Goal: Task Accomplishment & Management: Manage account settings

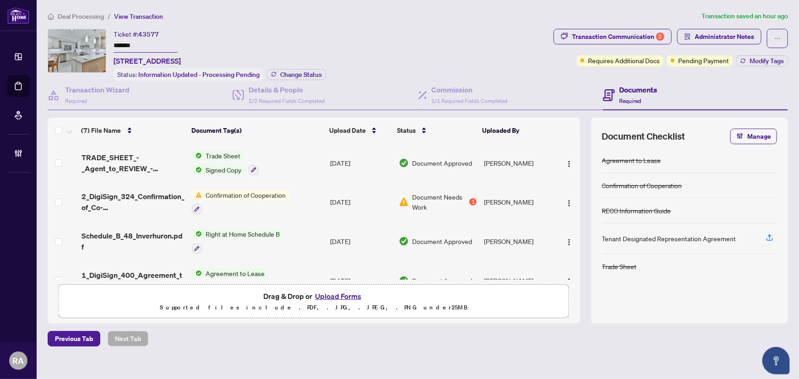
click at [446, 32] on div "Ticket #: 43577 ******* 48 Inverhuron Tr, Oakville, Ontario L6H 5Z7, Canada Sta…" at bounding box center [299, 55] width 502 height 52
click at [641, 37] on div "Transaction Communication 2" at bounding box center [618, 36] width 92 height 15
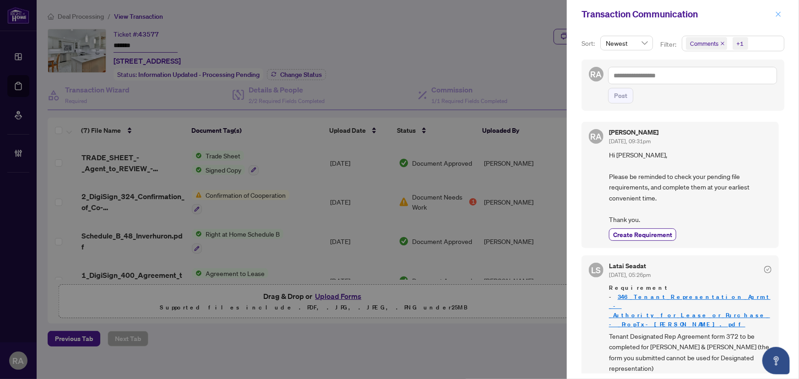
click at [779, 12] on icon "close" at bounding box center [778, 14] width 6 height 6
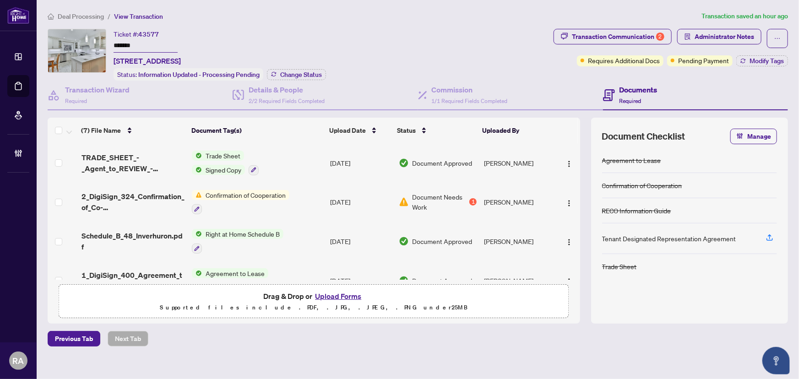
click at [428, 18] on ol "Deal Processing / View Transaction" at bounding box center [373, 16] width 650 height 11
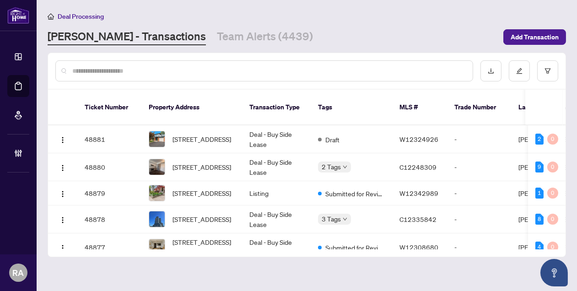
click at [514, 8] on main "Deal Processing RAHR - Transactions Team Alerts (4439) Add Transaction Ticket N…" at bounding box center [307, 145] width 541 height 291
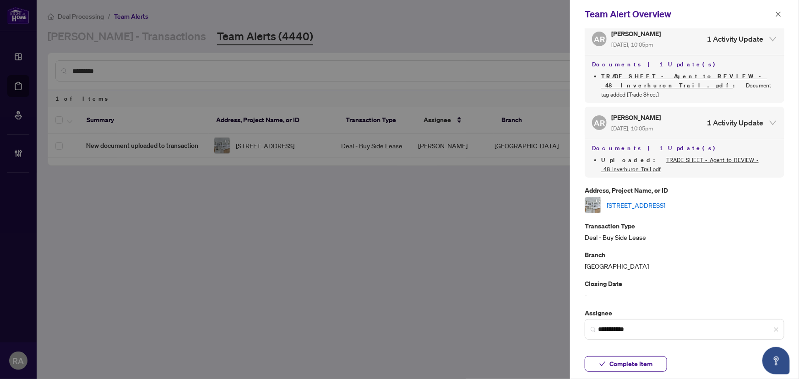
scroll to position [83, 0]
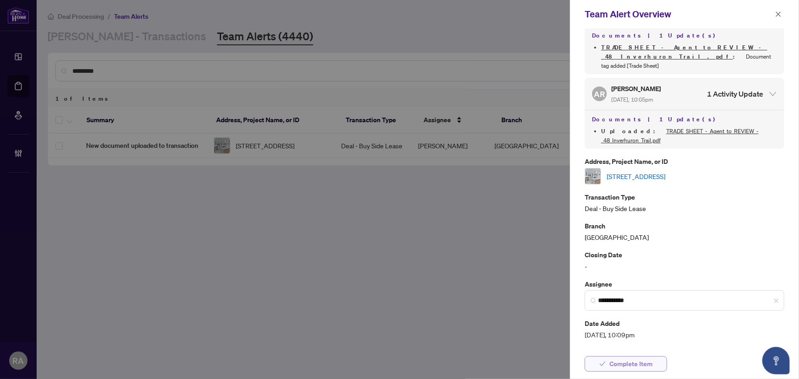
click at [641, 363] on span "Complete Item" at bounding box center [630, 364] width 43 height 15
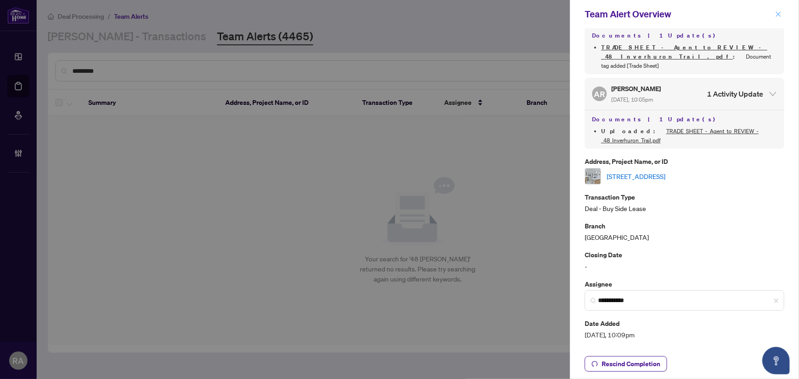
click at [776, 16] on icon "close" at bounding box center [778, 13] width 5 height 5
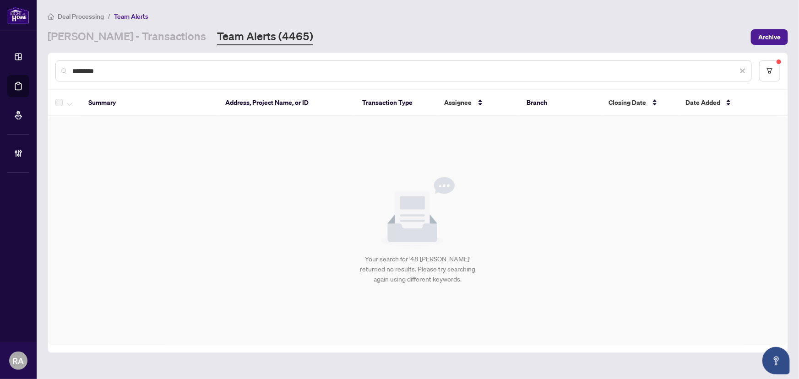
click at [501, 16] on div "Deal Processing / Team Alerts" at bounding box center [418, 16] width 740 height 11
click at [779, 40] on span "Archive" at bounding box center [769, 37] width 22 height 15
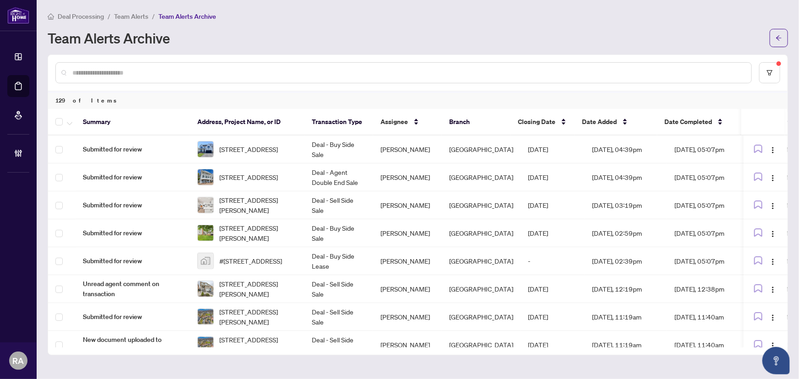
click at [137, 16] on span "Team Alerts" at bounding box center [131, 16] width 34 height 8
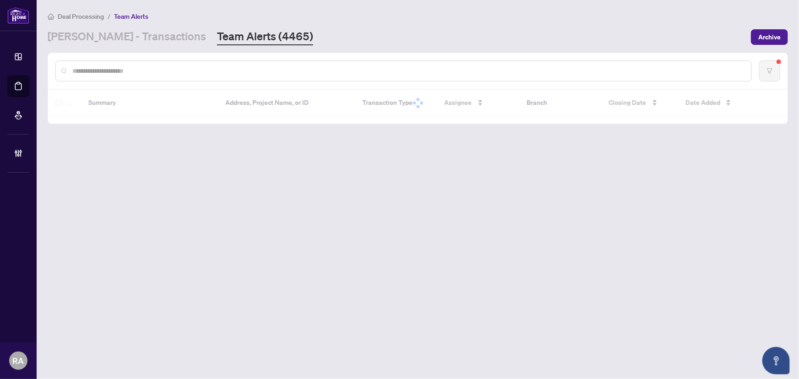
click at [225, 73] on input "text" at bounding box center [407, 71] width 671 height 10
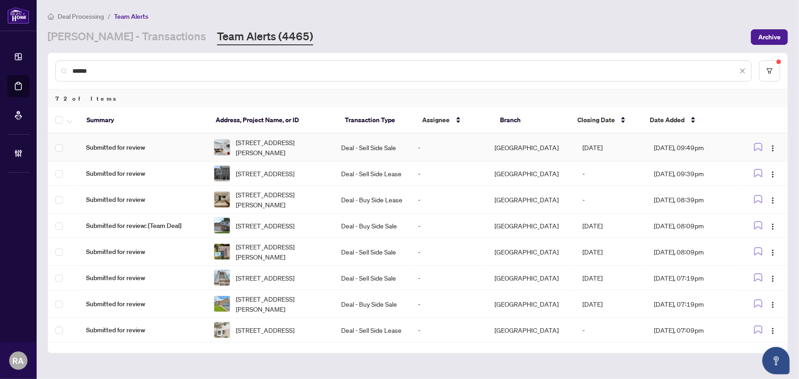
type input "******"
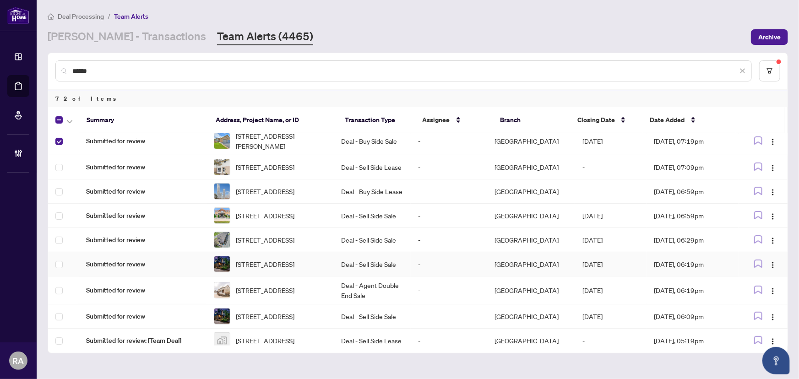
scroll to position [124, 0]
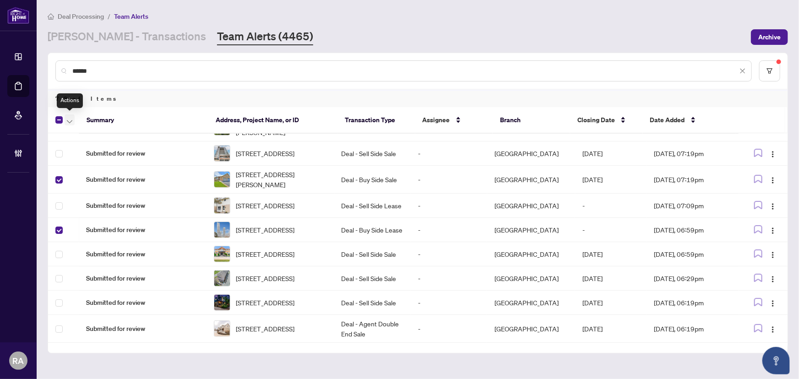
click at [69, 117] on span "button" at bounding box center [69, 120] width 5 height 10
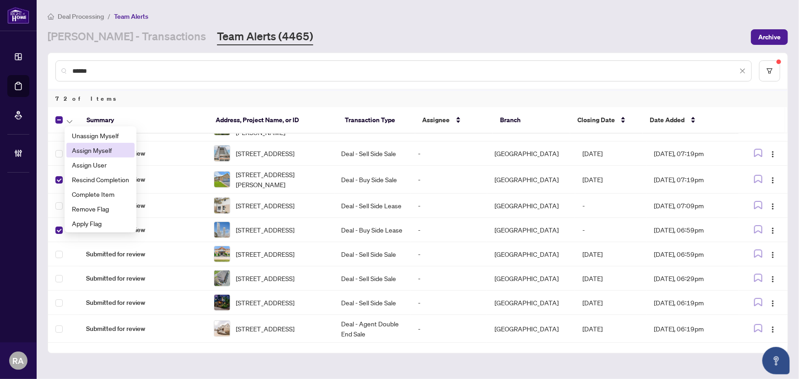
click at [94, 146] on span "Assign Myself" at bounding box center [100, 150] width 57 height 10
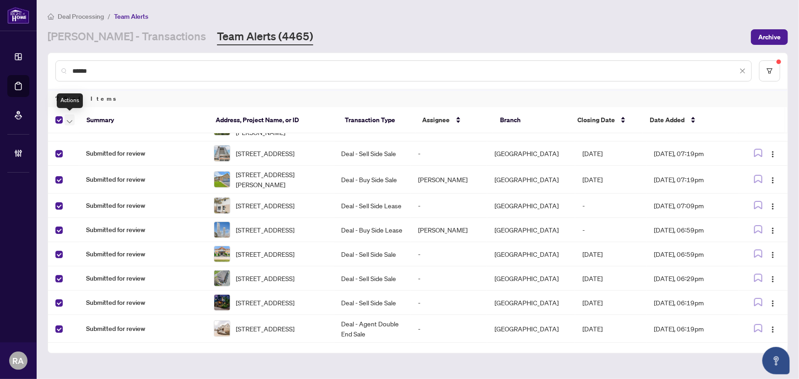
click at [74, 124] on button "button" at bounding box center [70, 119] width 10 height 11
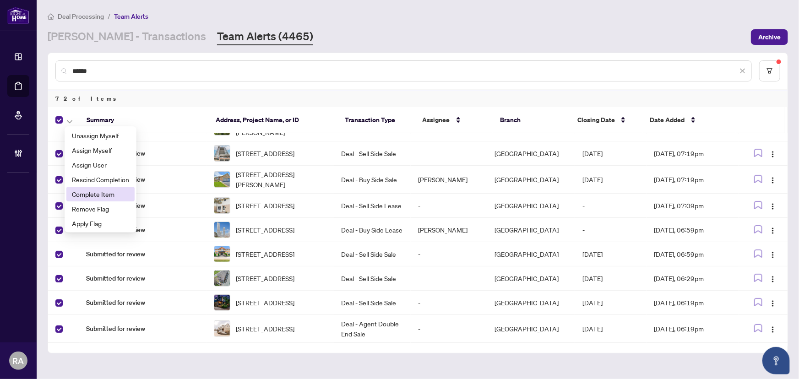
click at [91, 194] on span "Complete Item" at bounding box center [100, 194] width 57 height 10
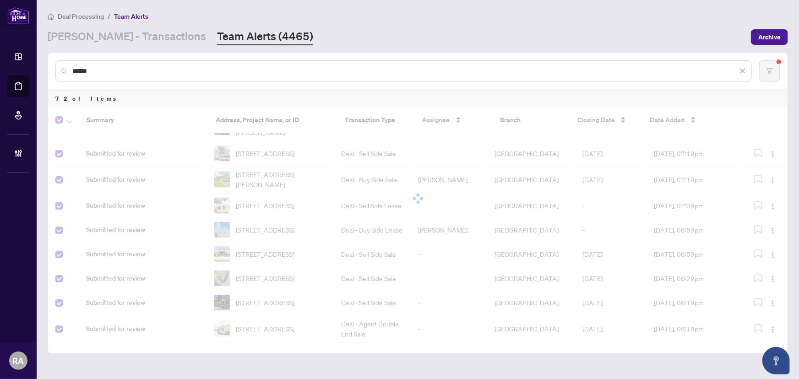
click at [322, 32] on div "RAHR - Transactions Team Alerts (4465)" at bounding box center [397, 37] width 698 height 16
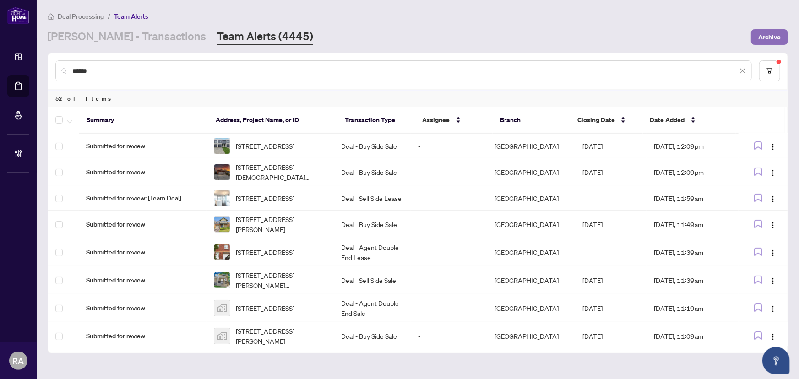
click at [771, 32] on span "Archive" at bounding box center [769, 37] width 22 height 15
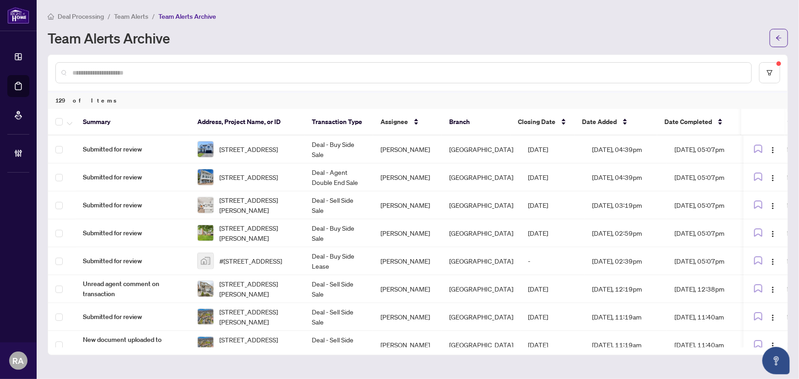
click at [141, 13] on span "Team Alerts" at bounding box center [131, 16] width 34 height 8
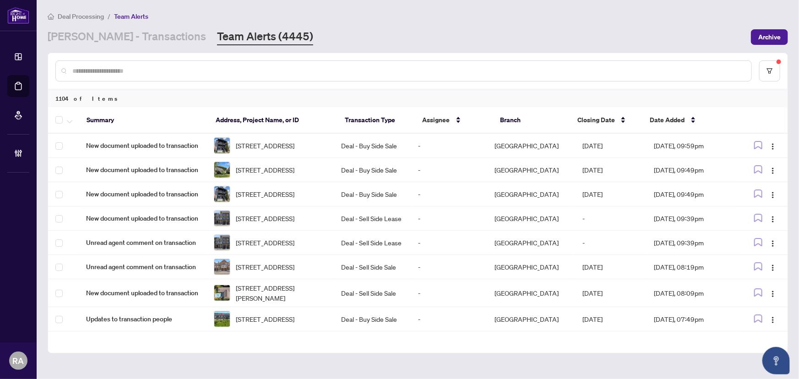
click at [147, 67] on input "text" at bounding box center [407, 71] width 671 height 10
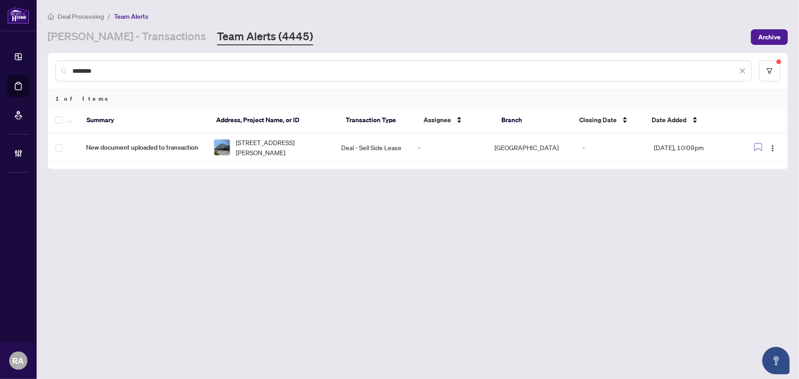
drag, startPoint x: 109, startPoint y: 71, endPoint x: 55, endPoint y: 71, distance: 54.0
click at [55, 71] on div "********" at bounding box center [403, 70] width 696 height 21
drag, startPoint x: 119, startPoint y: 72, endPoint x: 39, endPoint y: 70, distance: 80.1
click at [39, 70] on main "Deal Processing / Team Alerts RAHR - Transactions Team Alerts (4445) Archive **…" at bounding box center [418, 189] width 762 height 379
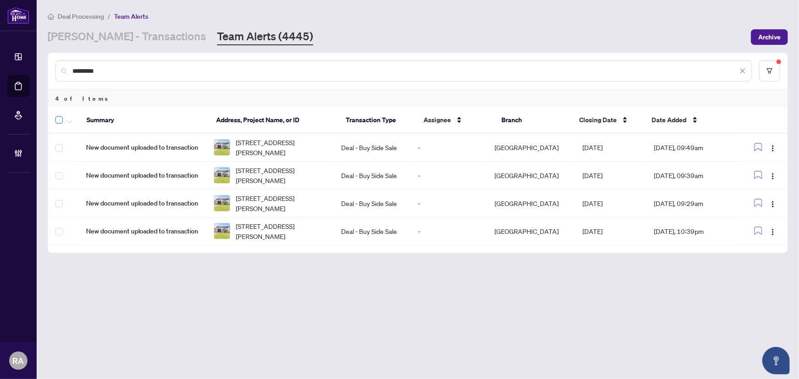
type input "*********"
click at [60, 124] on label at bounding box center [58, 119] width 7 height 11
click at [72, 124] on button "button" at bounding box center [70, 119] width 10 height 11
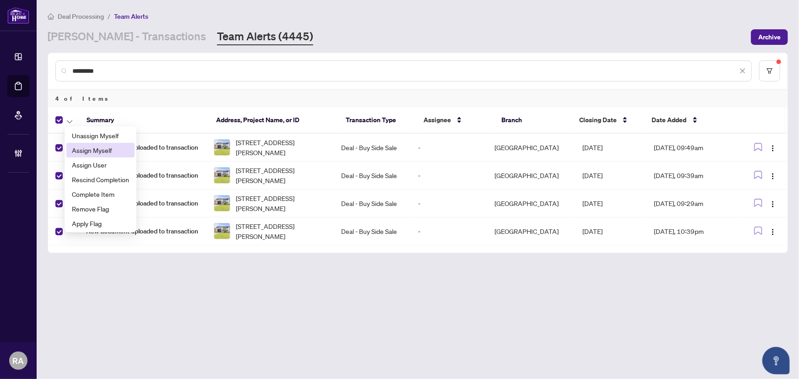
click at [104, 150] on span "Assign Myself" at bounding box center [100, 150] width 57 height 10
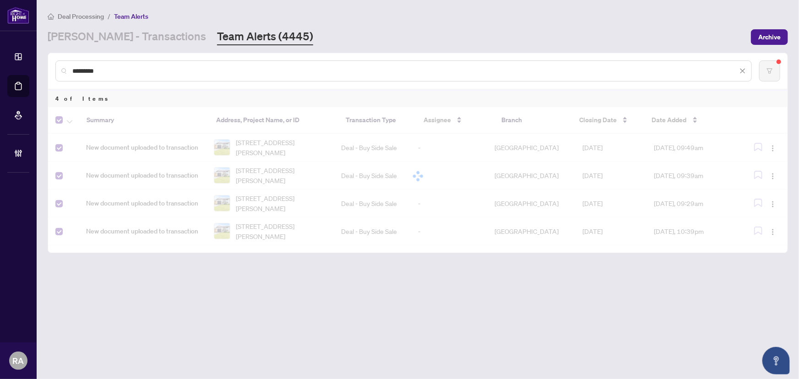
click at [227, 295] on main "Deal Processing / Team Alerts RAHR - Transactions Team Alerts (4445) Archive **…" at bounding box center [418, 189] width 762 height 379
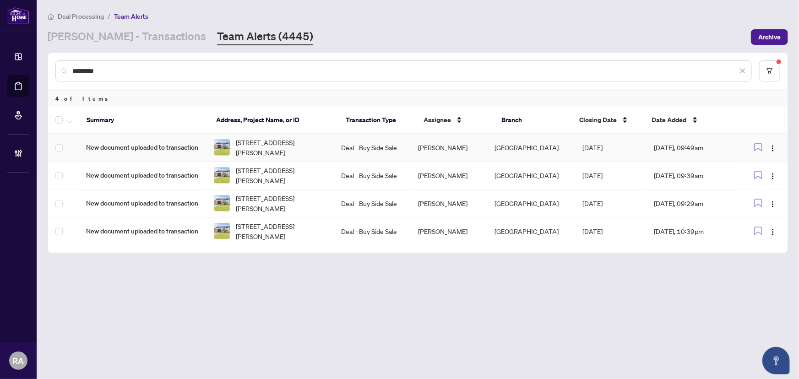
click at [375, 153] on td "Deal - Buy Side Sale" at bounding box center [372, 148] width 76 height 28
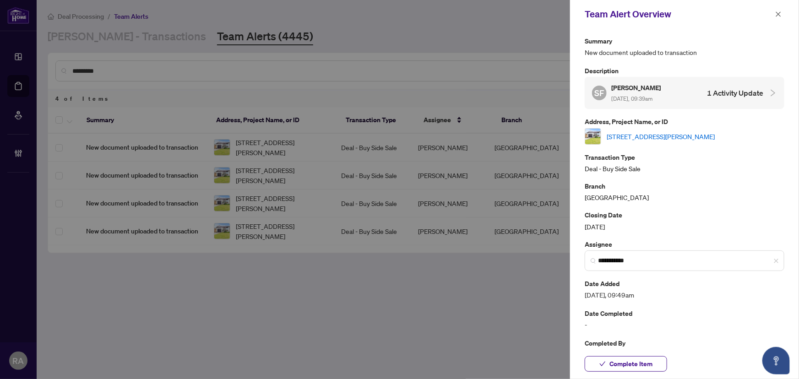
click at [655, 137] on link "[STREET_ADDRESS][PERSON_NAME]" at bounding box center [660, 136] width 108 height 10
click at [780, 13] on icon "close" at bounding box center [778, 14] width 6 height 6
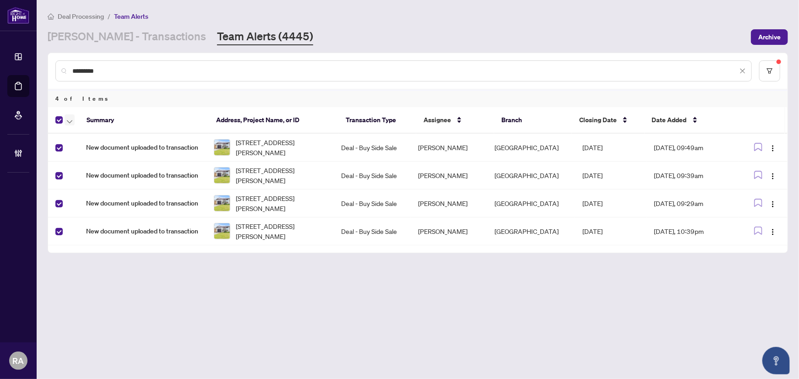
click at [67, 120] on icon "button" at bounding box center [69, 121] width 5 height 3
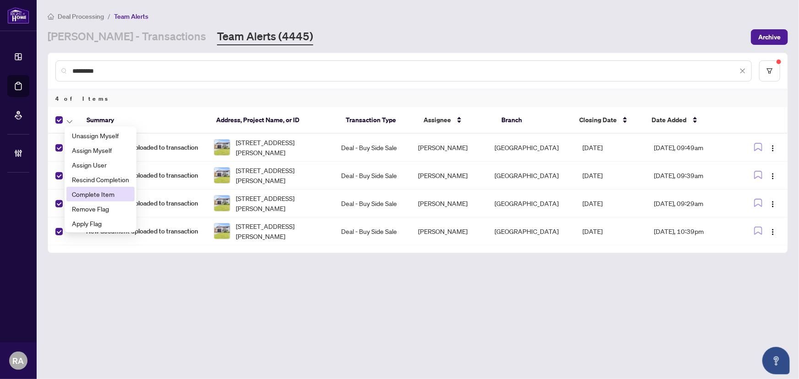
click at [111, 193] on span "Complete Item" at bounding box center [100, 194] width 57 height 10
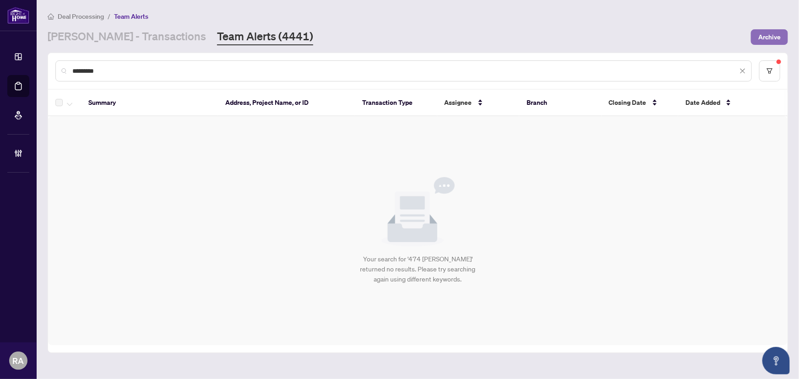
click at [767, 41] on span "Archive" at bounding box center [769, 37] width 22 height 15
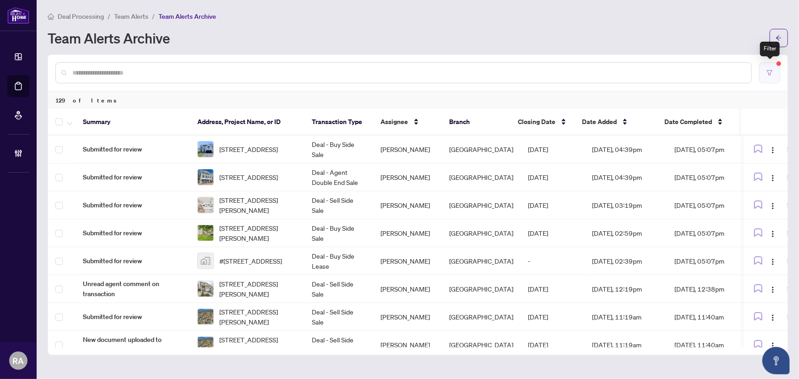
click at [768, 75] on icon "filter" at bounding box center [769, 73] width 6 height 6
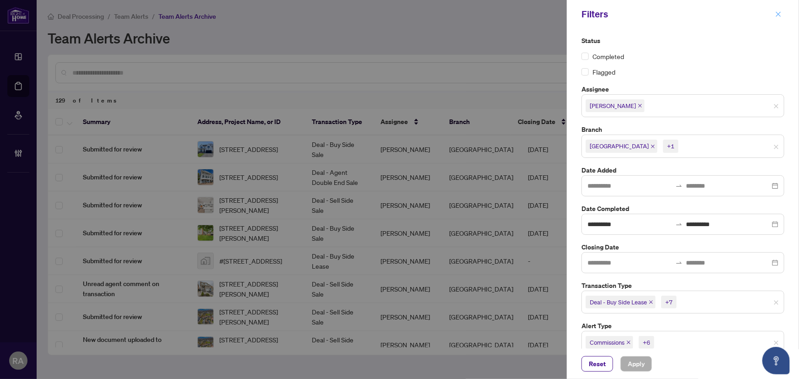
click at [780, 11] on icon "close" at bounding box center [778, 14] width 6 height 6
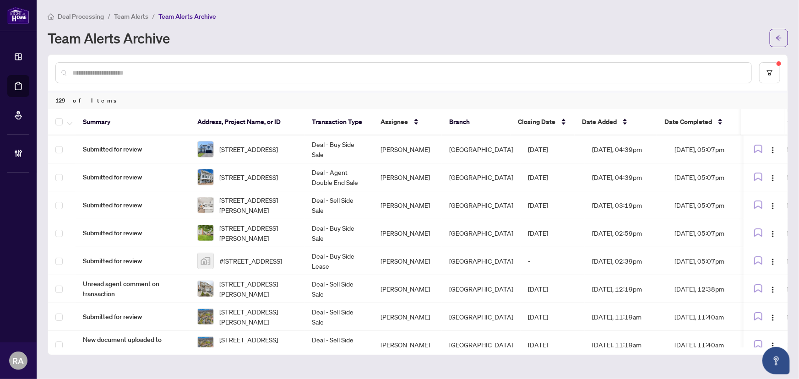
drag, startPoint x: 37, startPoint y: 186, endPoint x: 87, endPoint y: 178, distance: 51.1
click at [37, 186] on main "Deal Processing / Team Alerts / Team Alerts Archive Team Alerts Archive 129 of …" at bounding box center [418, 189] width 762 height 379
click at [772, 72] on icon "filter" at bounding box center [769, 73] width 6 height 6
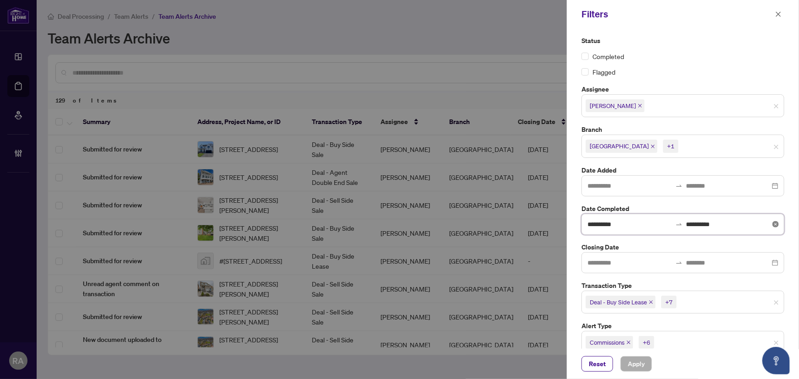
click at [650, 225] on input "**********" at bounding box center [629, 224] width 84 height 10
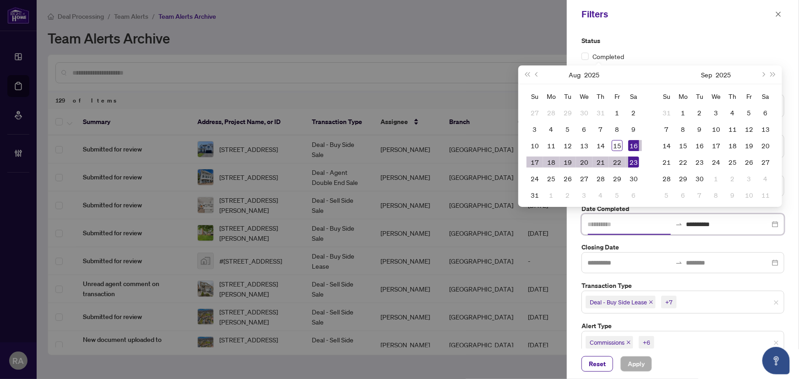
type input "**********"
drag, startPoint x: 633, startPoint y: 146, endPoint x: 628, endPoint y: 146, distance: 5.5
click at [633, 146] on div "16" at bounding box center [633, 145] width 11 height 11
type input "**********"
click at [531, 162] on div "17" at bounding box center [534, 162] width 11 height 11
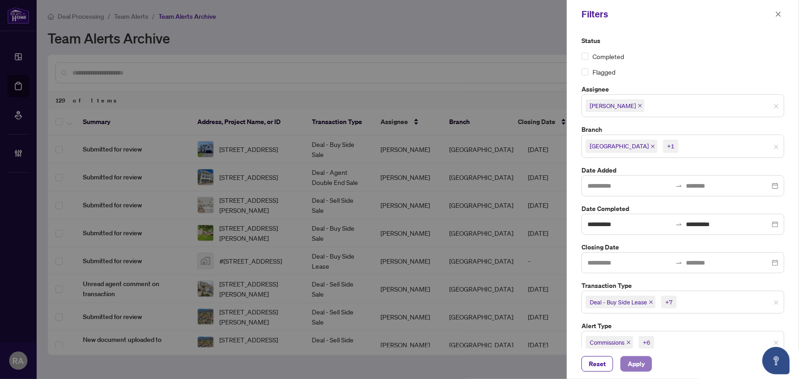
click at [640, 360] on span "Apply" at bounding box center [636, 364] width 17 height 15
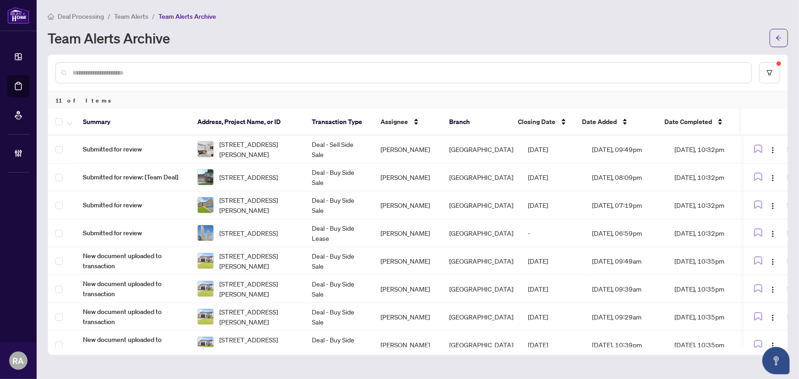
click at [128, 14] on span "Team Alerts" at bounding box center [131, 16] width 34 height 8
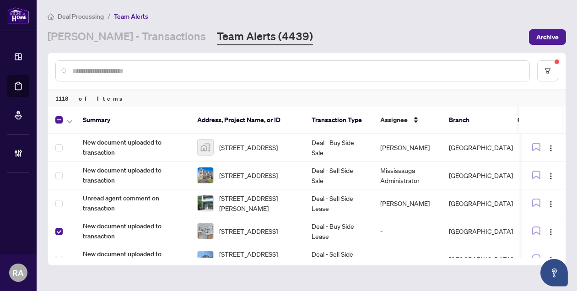
scroll to position [66, 0]
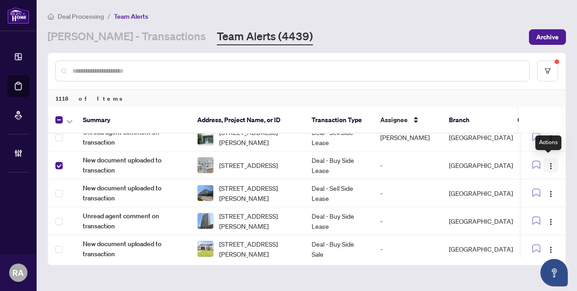
click at [552, 164] on img "button" at bounding box center [550, 165] width 7 height 7
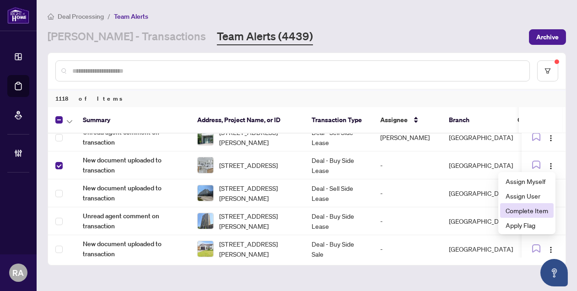
click at [533, 208] on span "Complete Item" at bounding box center [527, 211] width 43 height 10
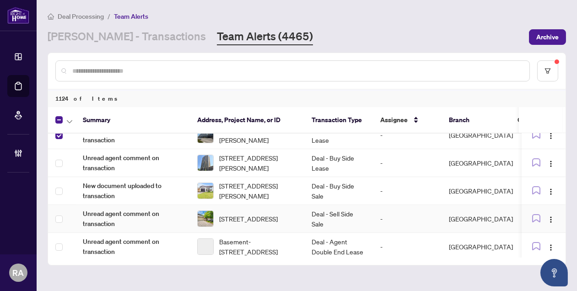
scroll to position [108, 0]
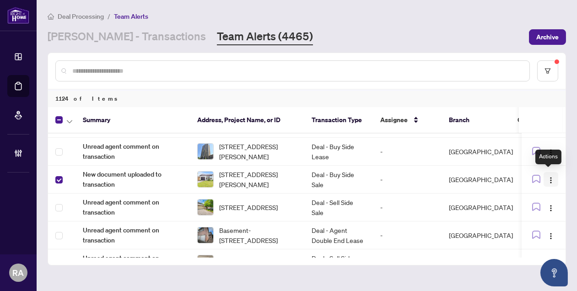
click at [553, 177] on button "button" at bounding box center [551, 179] width 15 height 15
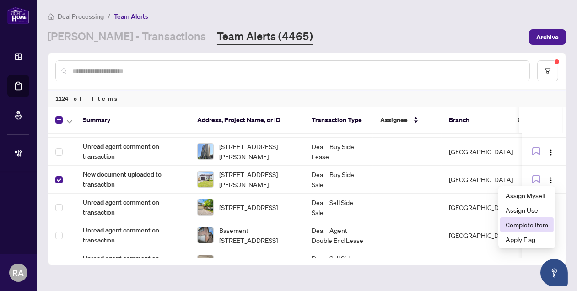
click at [542, 224] on span "Complete Item" at bounding box center [527, 225] width 43 height 10
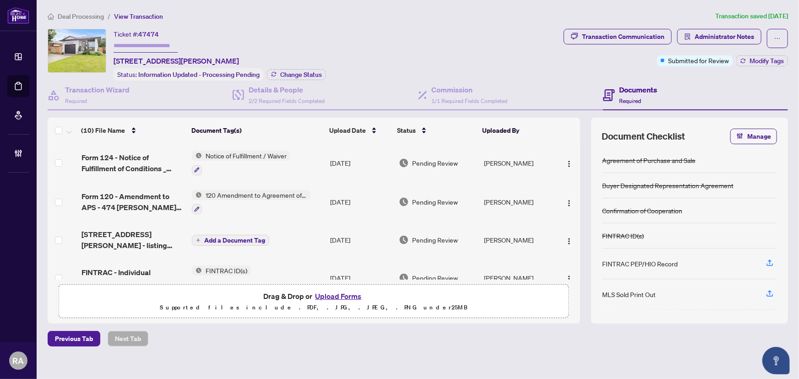
click at [315, 190] on td "120 Amendment to Agreement of Purchase and Sale" at bounding box center [257, 202] width 138 height 39
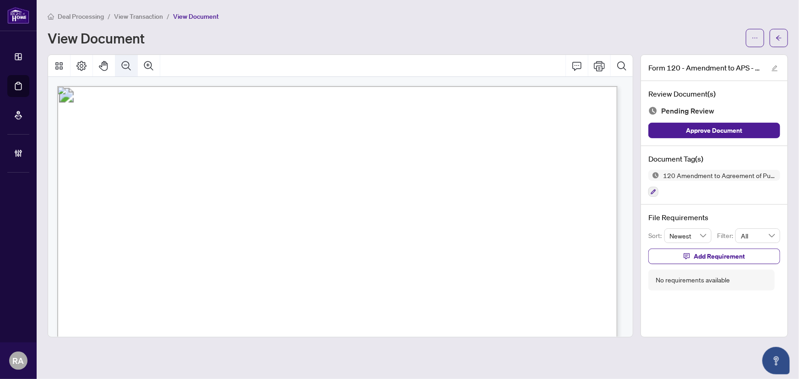
click at [127, 65] on icon "Zoom Out" at bounding box center [126, 65] width 11 height 11
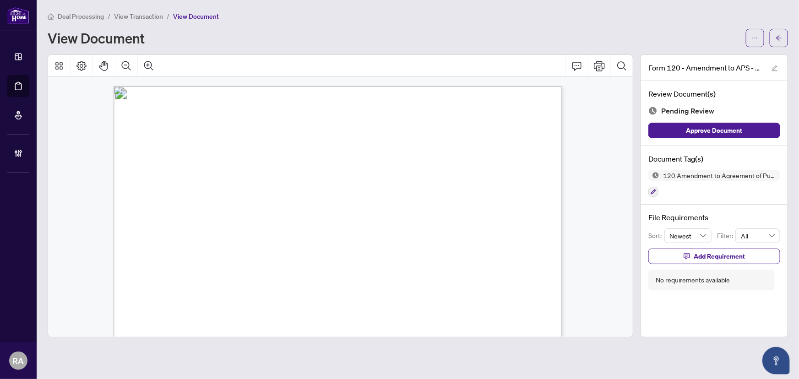
drag, startPoint x: 122, startPoint y: 16, endPoint x: 1, endPoint y: 64, distance: 129.9
click at [122, 16] on span "View Transaction" at bounding box center [138, 16] width 49 height 8
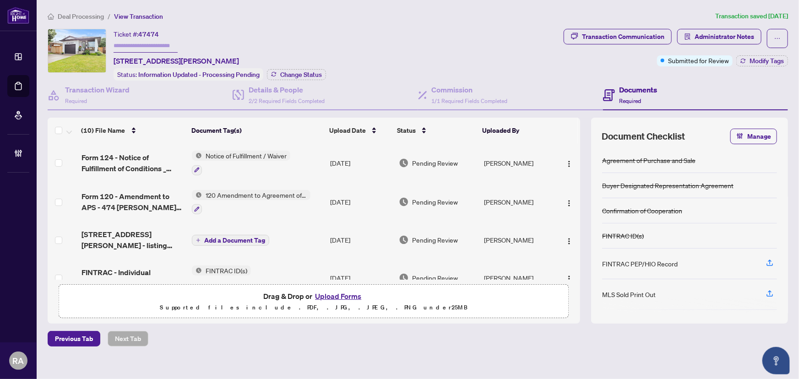
click at [332, 192] on td "[DATE]" at bounding box center [360, 202] width 68 height 39
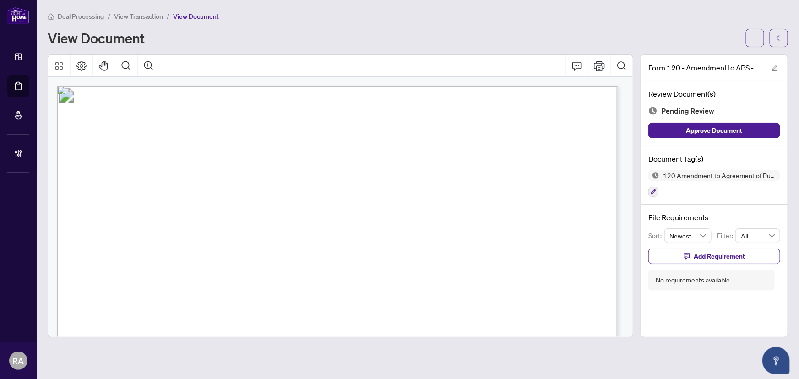
click at [140, 20] on span "View Transaction" at bounding box center [138, 16] width 49 height 8
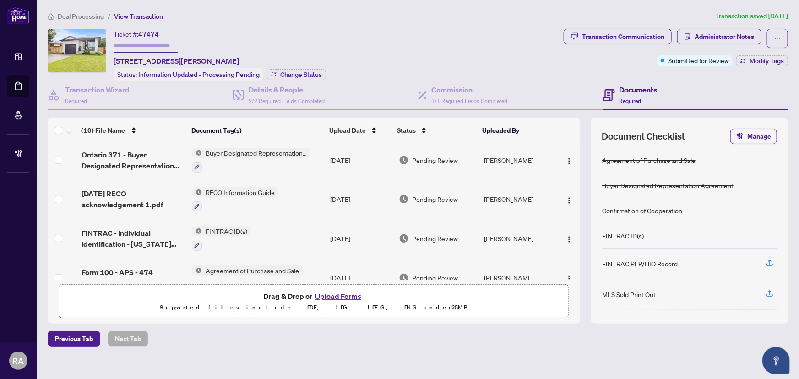
scroll to position [249, 0]
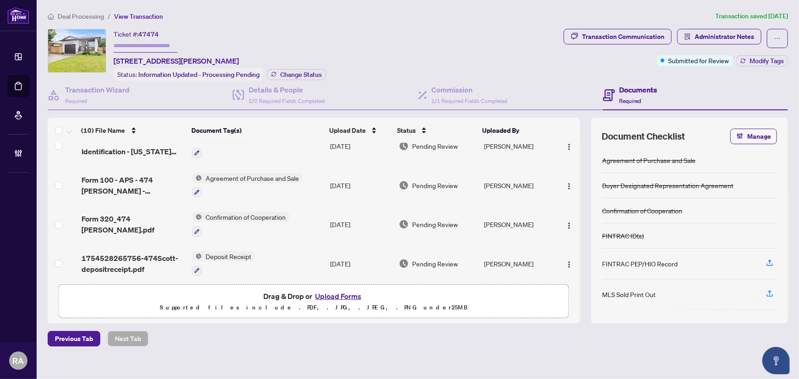
click at [320, 171] on td "Agreement of Purchase and Sale" at bounding box center [257, 185] width 138 height 39
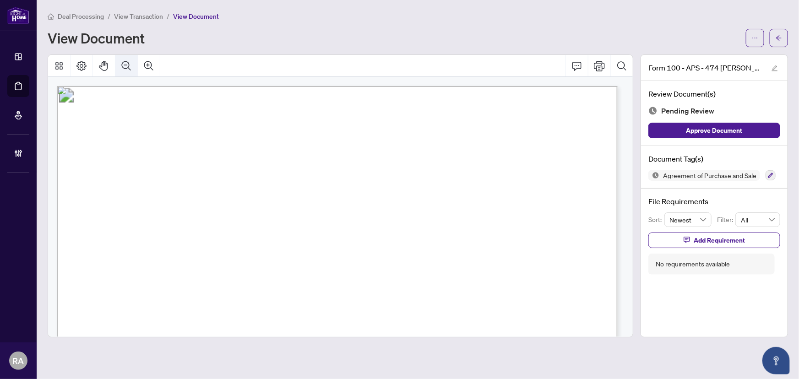
click at [132, 69] on button "Zoom Out" at bounding box center [126, 66] width 22 height 22
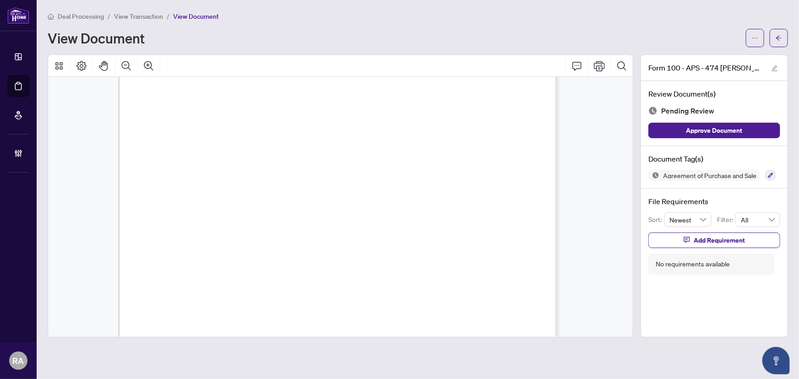
scroll to position [2496, 0]
click at [145, 18] on span "View Transaction" at bounding box center [138, 16] width 49 height 8
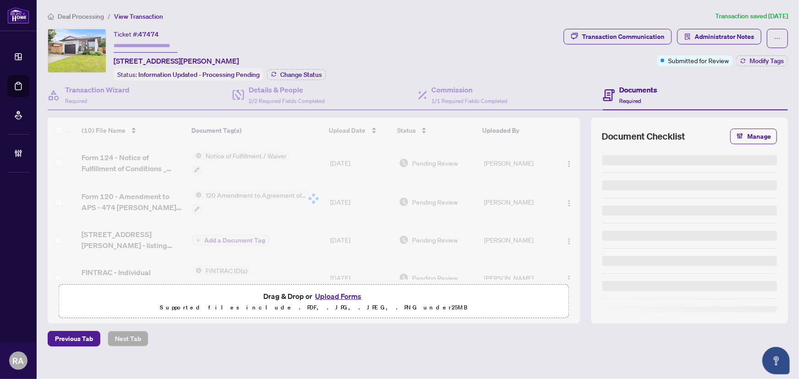
click at [304, 29] on div "Ticket #: 47474 [STREET_ADDRESS][PERSON_NAME] Status: Information Updated - Pro…" at bounding box center [220, 55] width 212 height 52
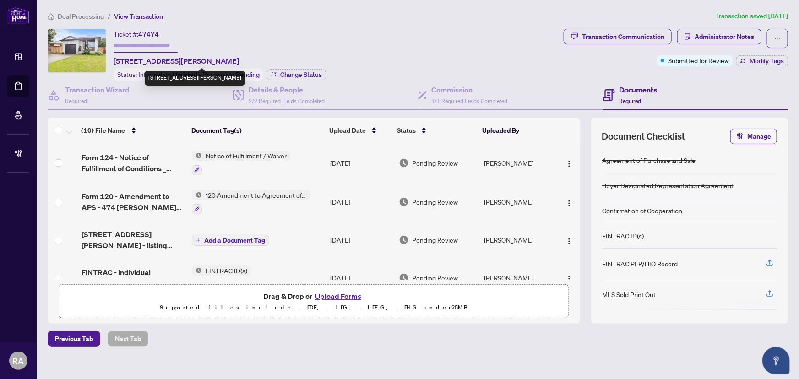
drag, startPoint x: 114, startPoint y: 59, endPoint x: 260, endPoint y: 63, distance: 146.1
click at [239, 63] on span "[STREET_ADDRESS][PERSON_NAME]" at bounding box center [176, 60] width 125 height 11
copy span "[STREET_ADDRESS][PERSON_NAME]"
drag, startPoint x: 179, startPoint y: 11, endPoint x: 154, endPoint y: 43, distance: 40.2
click at [179, 11] on ol "Deal Processing / View Transaction" at bounding box center [380, 16] width 664 height 11
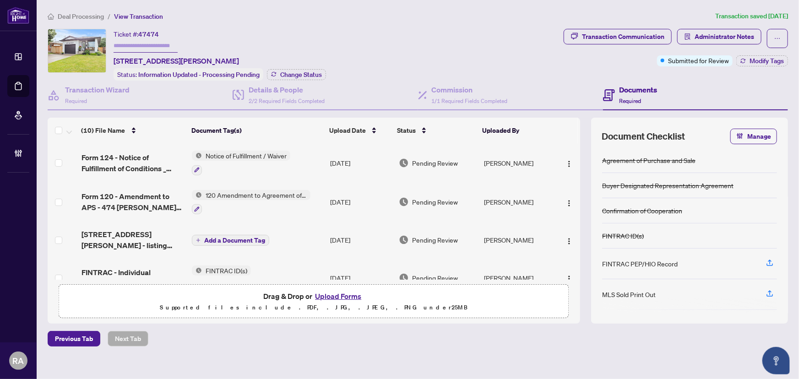
drag, startPoint x: 114, startPoint y: 60, endPoint x: 292, endPoint y: 59, distance: 178.5
click at [292, 59] on div "Ticket #: 47474 [STREET_ADDRESS][PERSON_NAME] Status: Information Updated - Pro…" at bounding box center [220, 55] width 212 height 52
copy span "[STREET_ADDRESS][PERSON_NAME]"
drag, startPoint x: 158, startPoint y: 31, endPoint x: 139, endPoint y: 33, distance: 19.9
click at [139, 33] on div "Ticket #: 47474 [STREET_ADDRESS][PERSON_NAME]" at bounding box center [176, 48] width 125 height 38
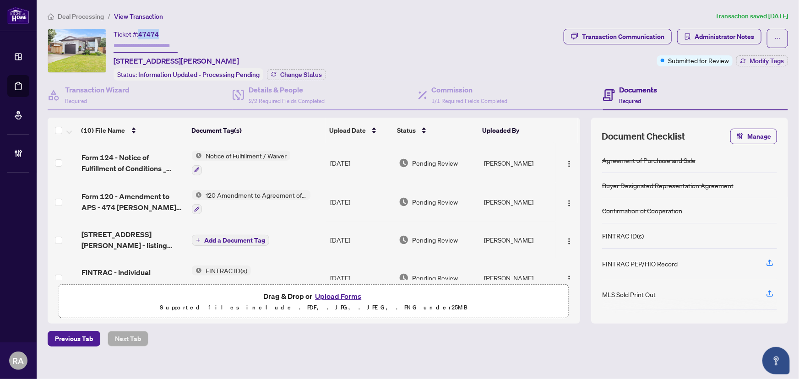
copy span "47474"
